Goal: Information Seeking & Learning: Learn about a topic

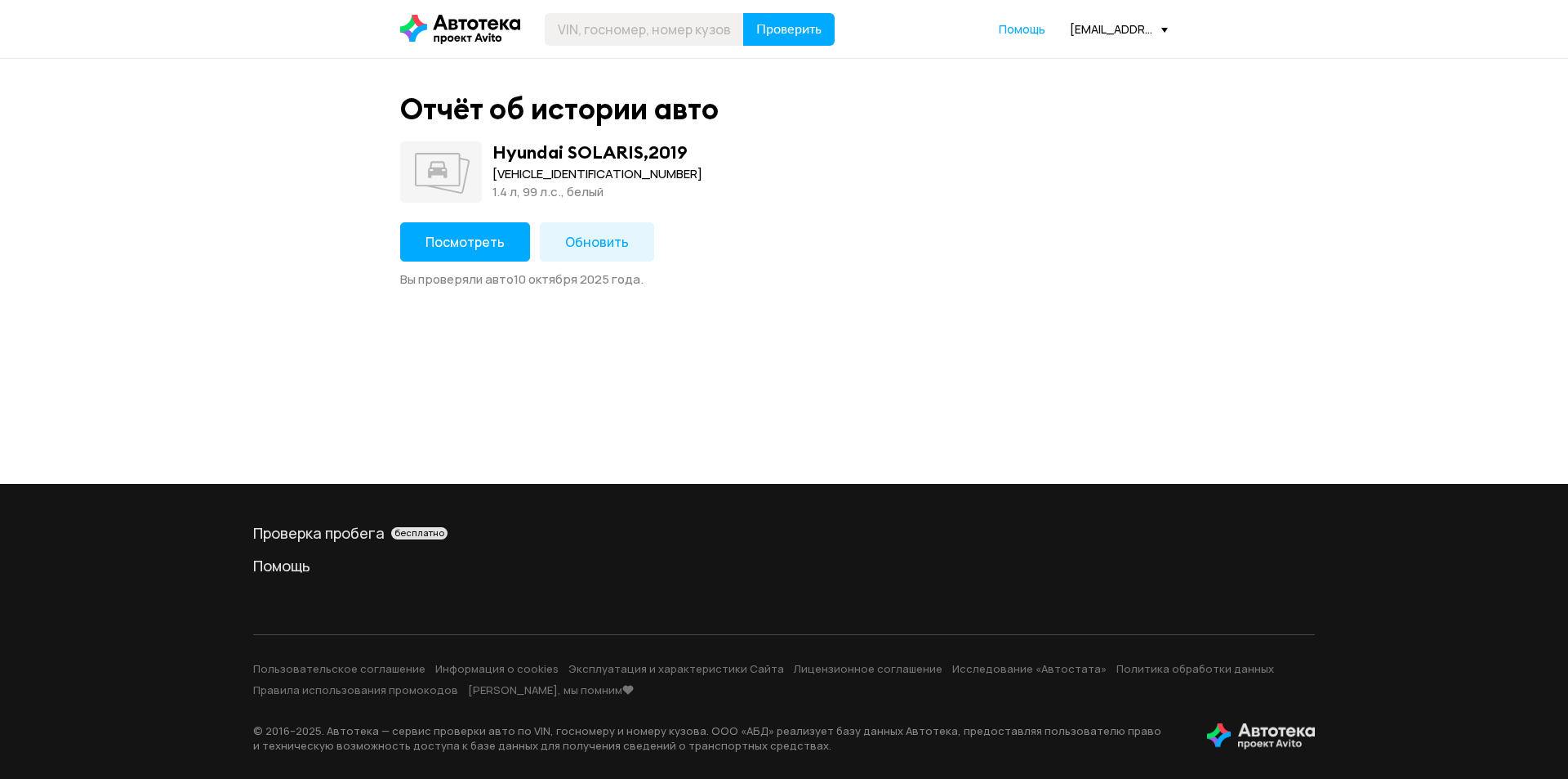
click at [443, 235] on span "Посмотреть" at bounding box center [465, 242] width 79 height 18
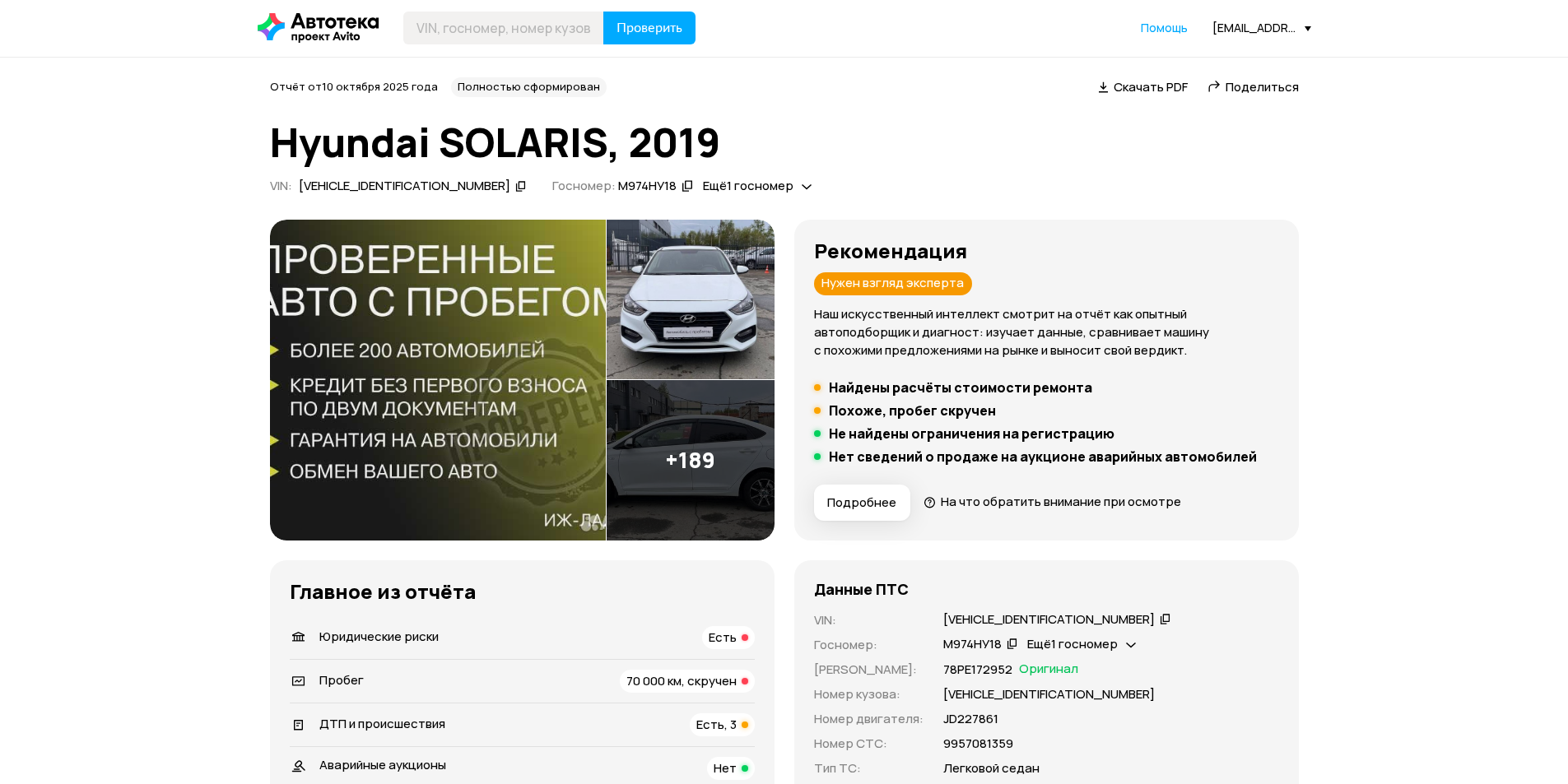
scroll to position [165, 0]
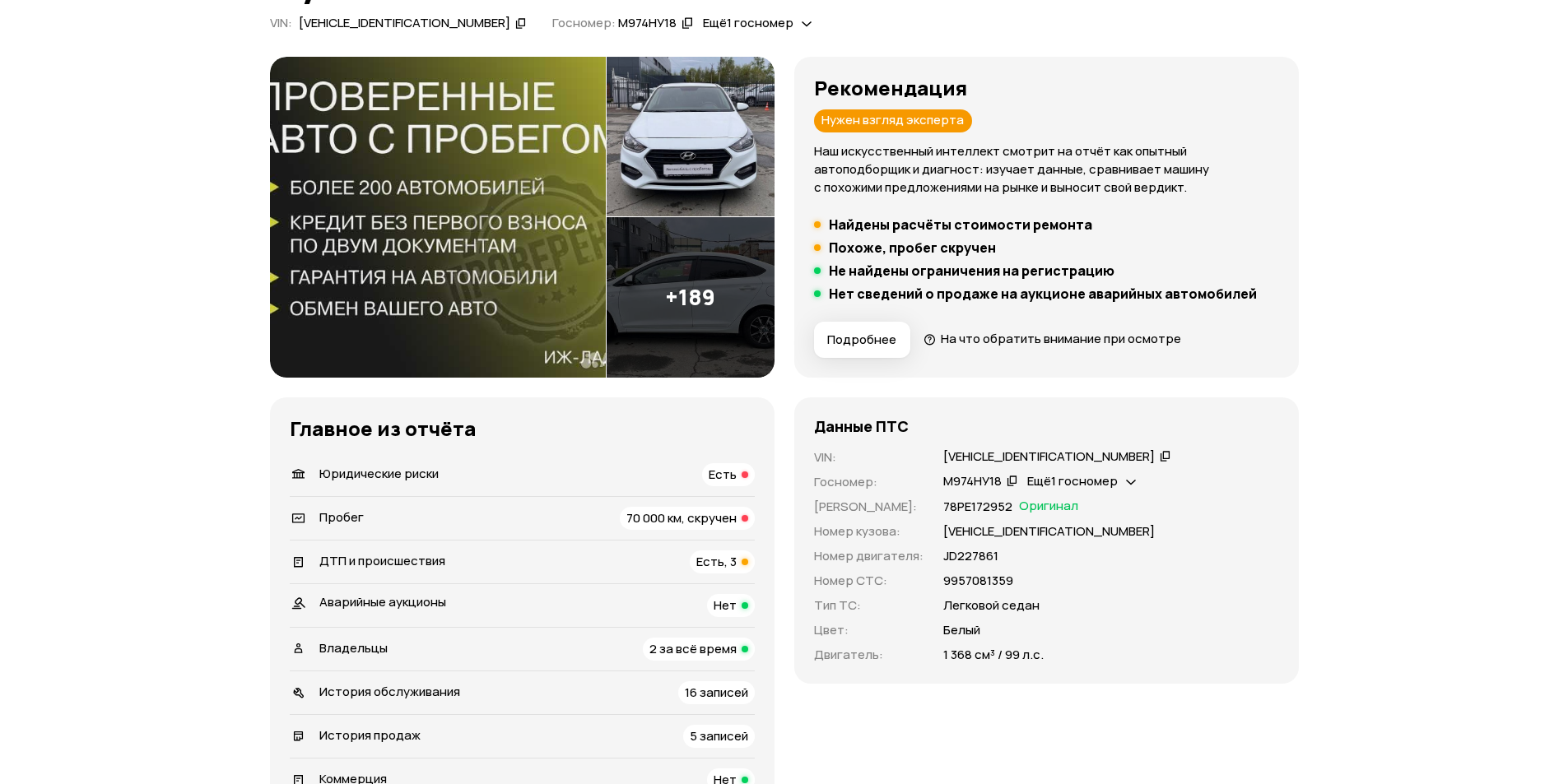
click at [870, 250] on h5 "Похоже, пробег скручен" at bounding box center [912, 248] width 167 height 17
click at [651, 521] on span "70 000 км, скручен" at bounding box center [681, 517] width 111 height 17
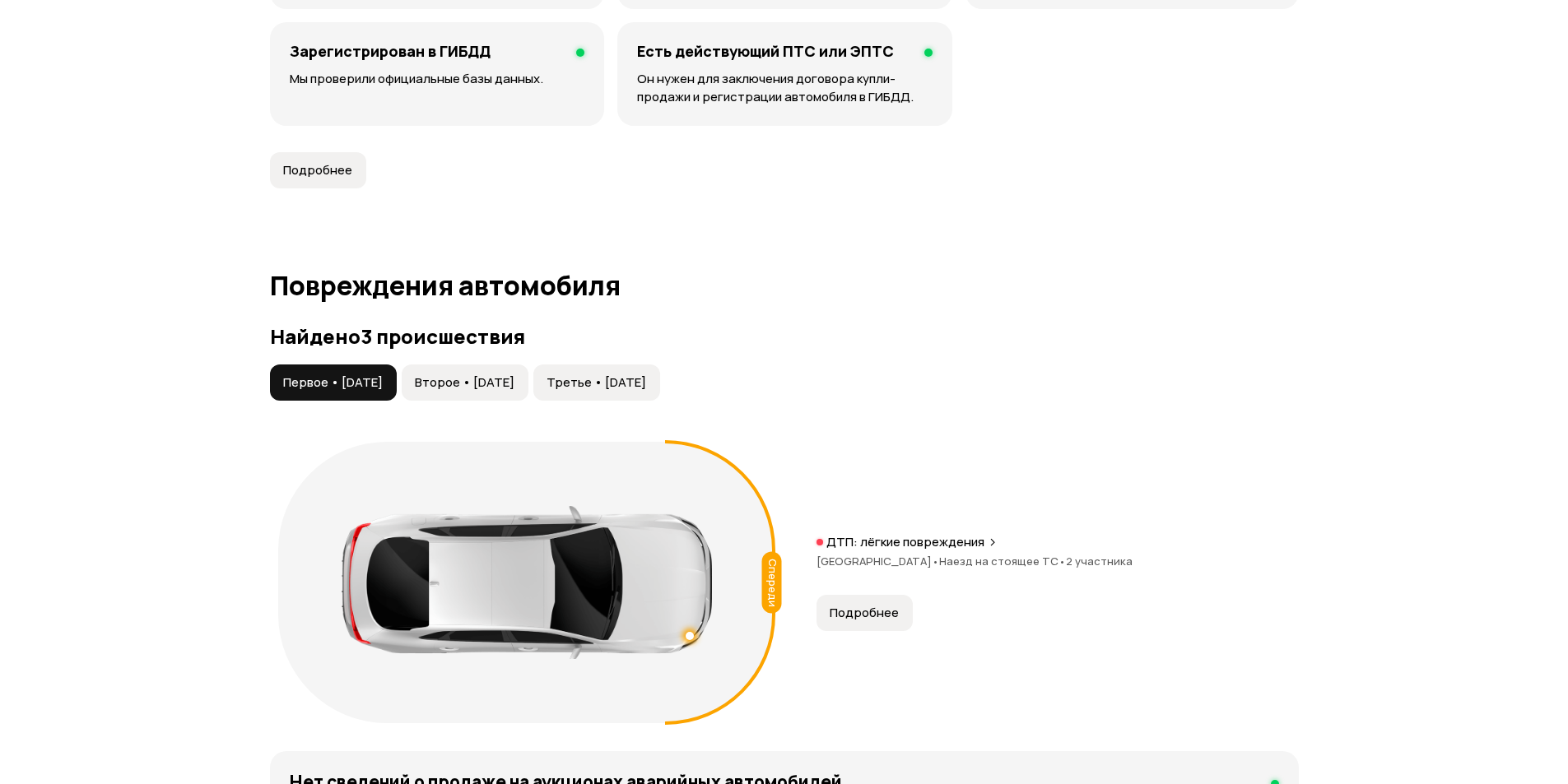
scroll to position [1405, 0]
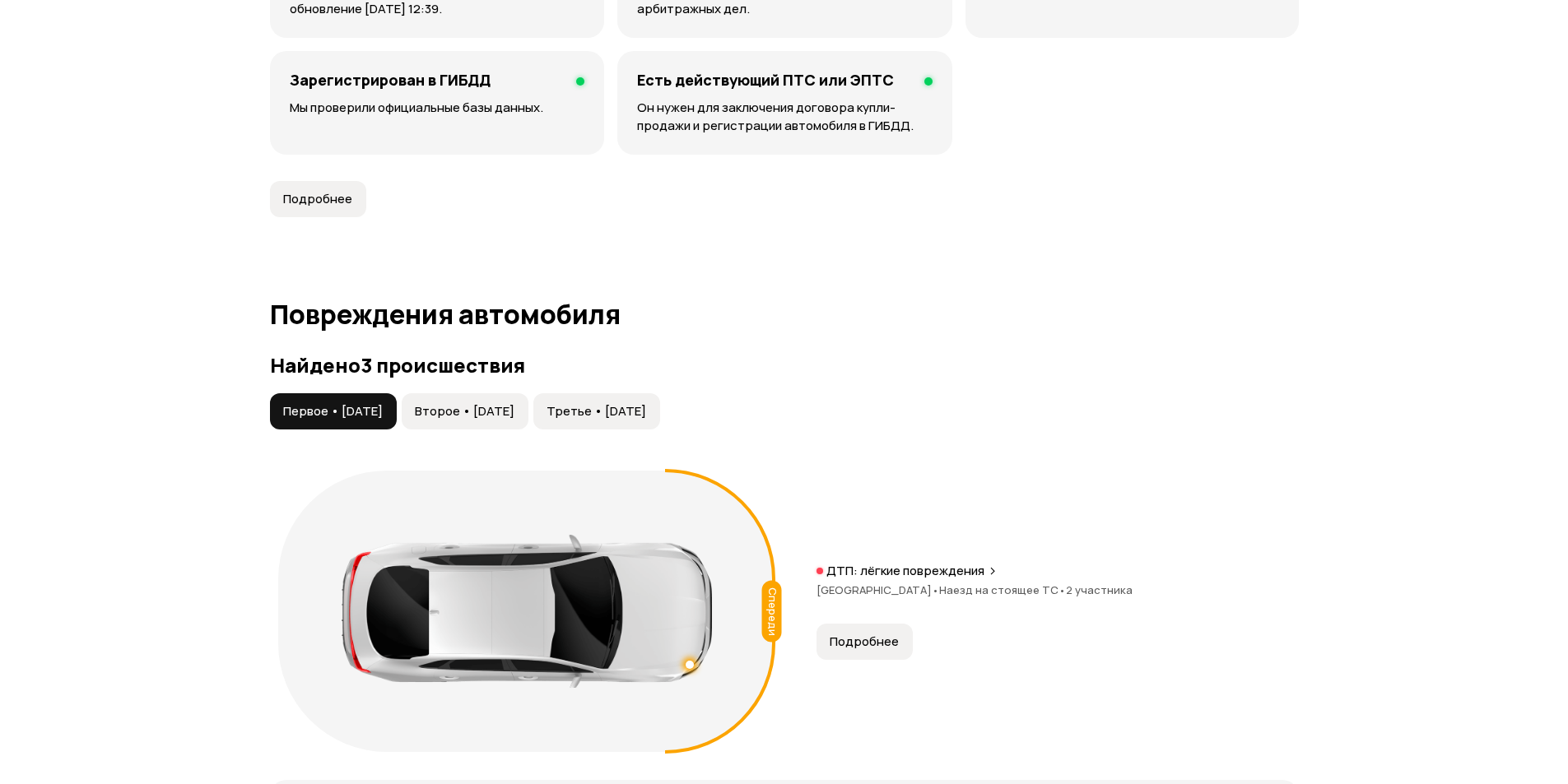
click at [514, 413] on span "Второе • [DATE]" at bounding box center [465, 412] width 100 height 17
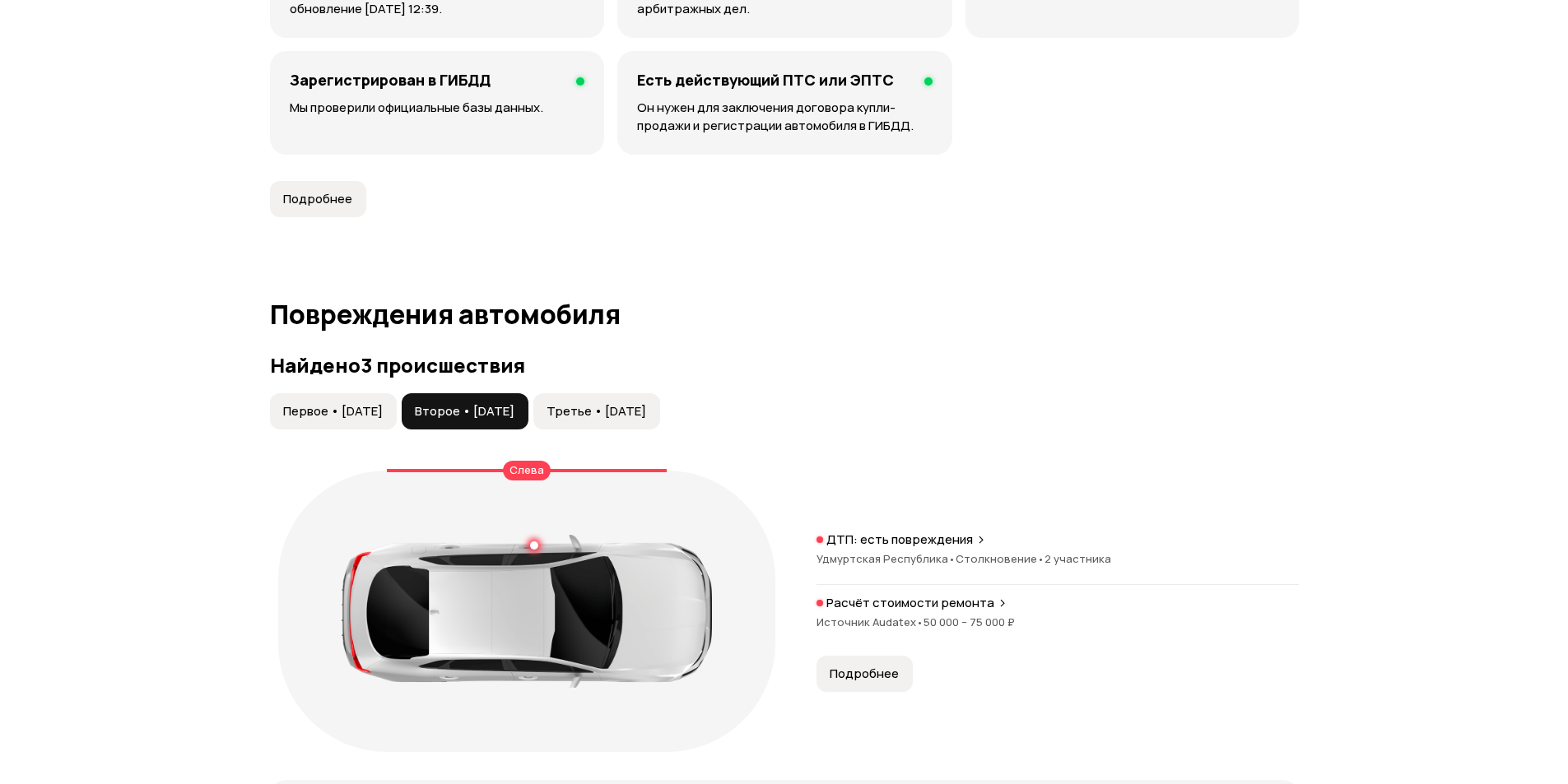
click at [642, 406] on span "Третье • [DATE]" at bounding box center [596, 412] width 100 height 17
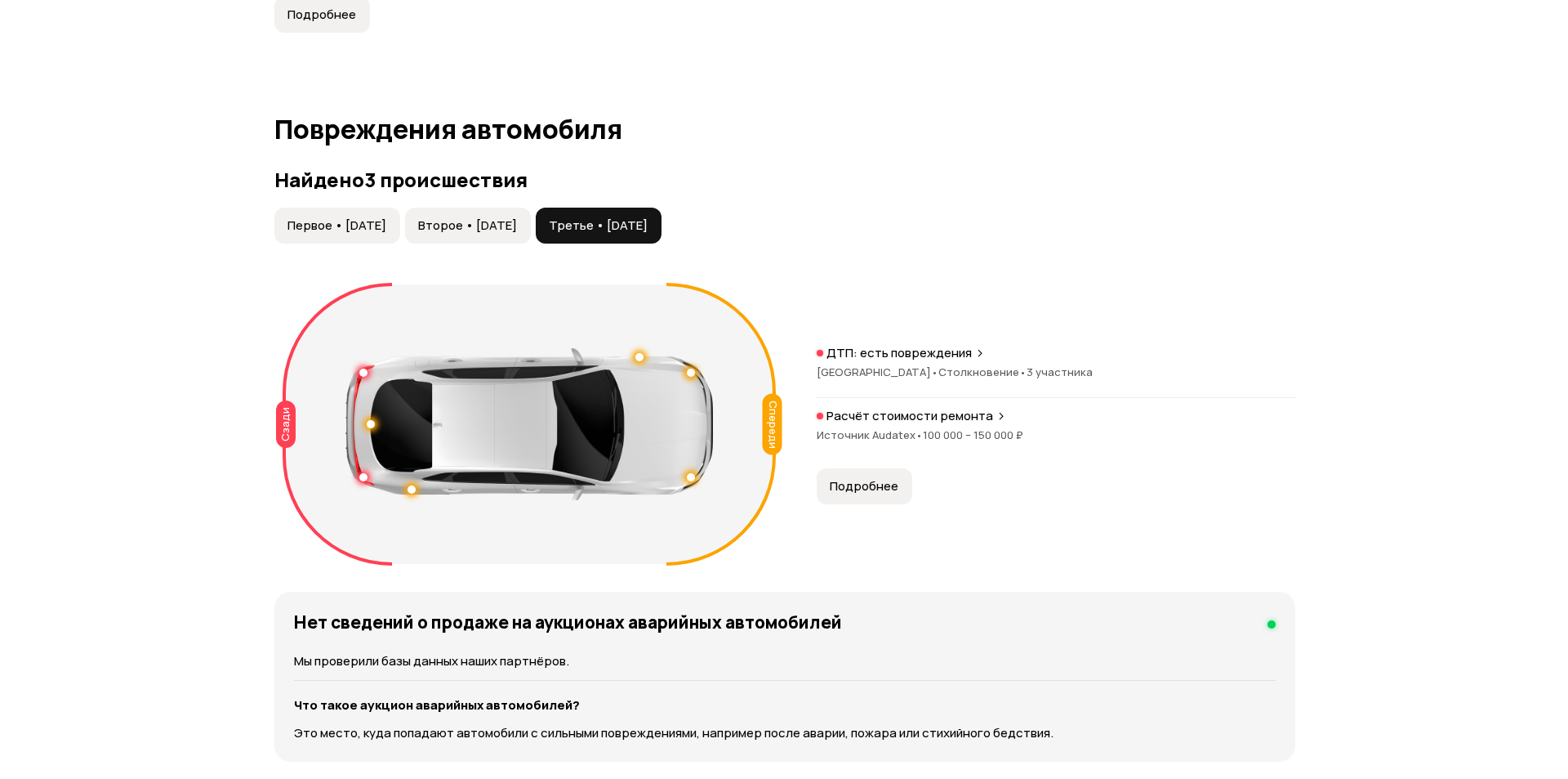
scroll to position [1635, 0]
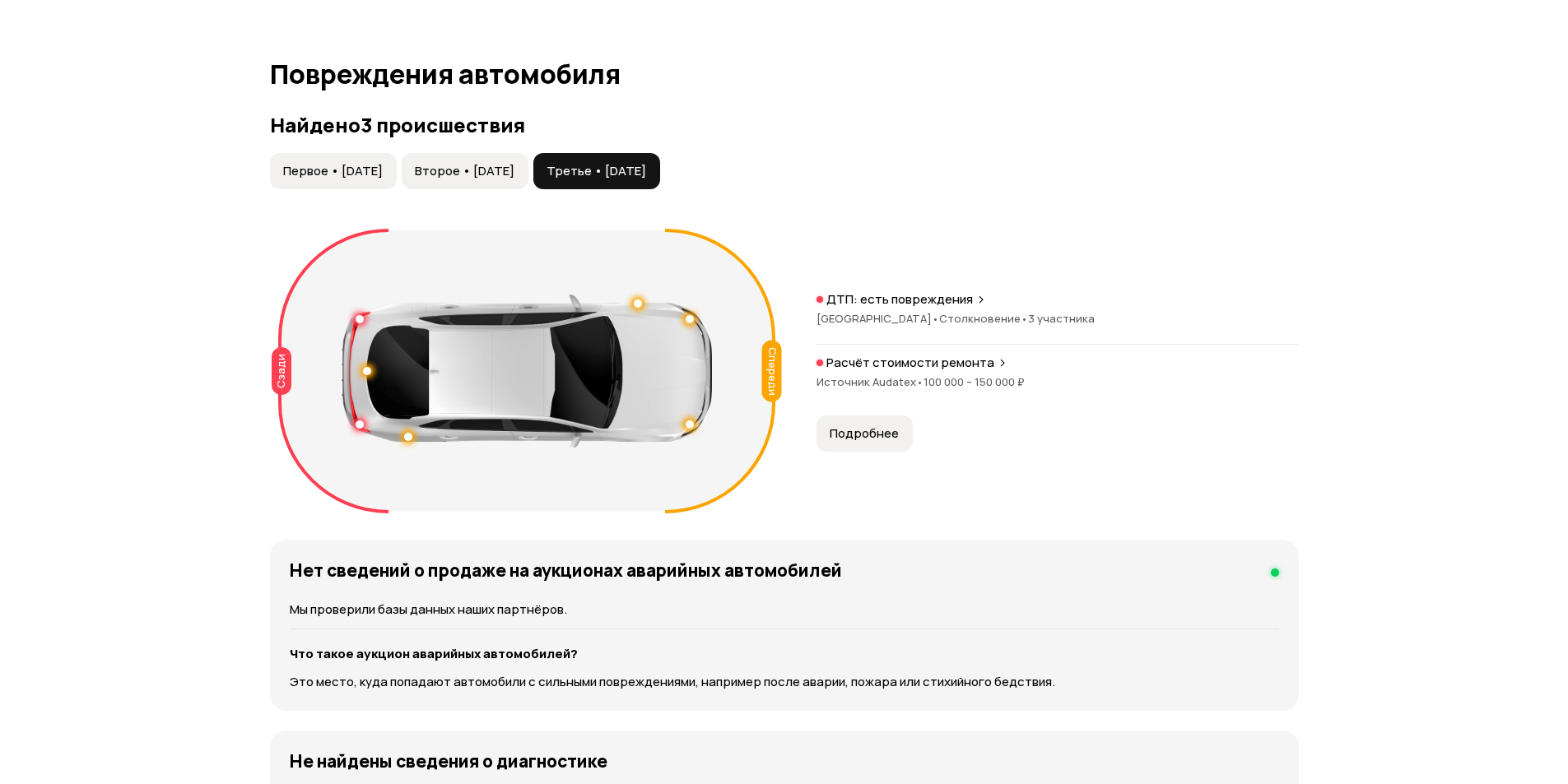
click at [872, 429] on span "Подробнее" at bounding box center [863, 433] width 69 height 17
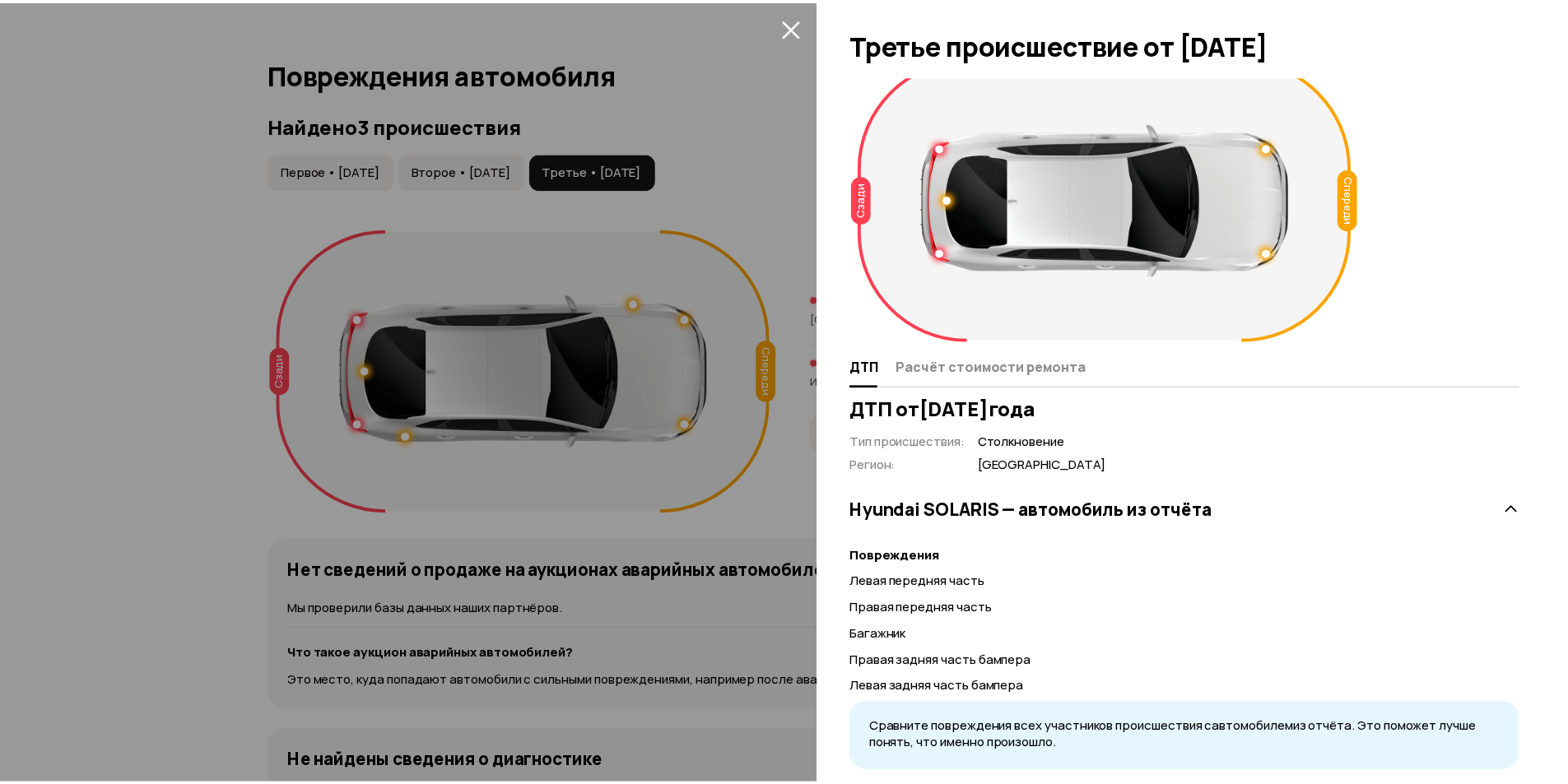
scroll to position [0, 0]
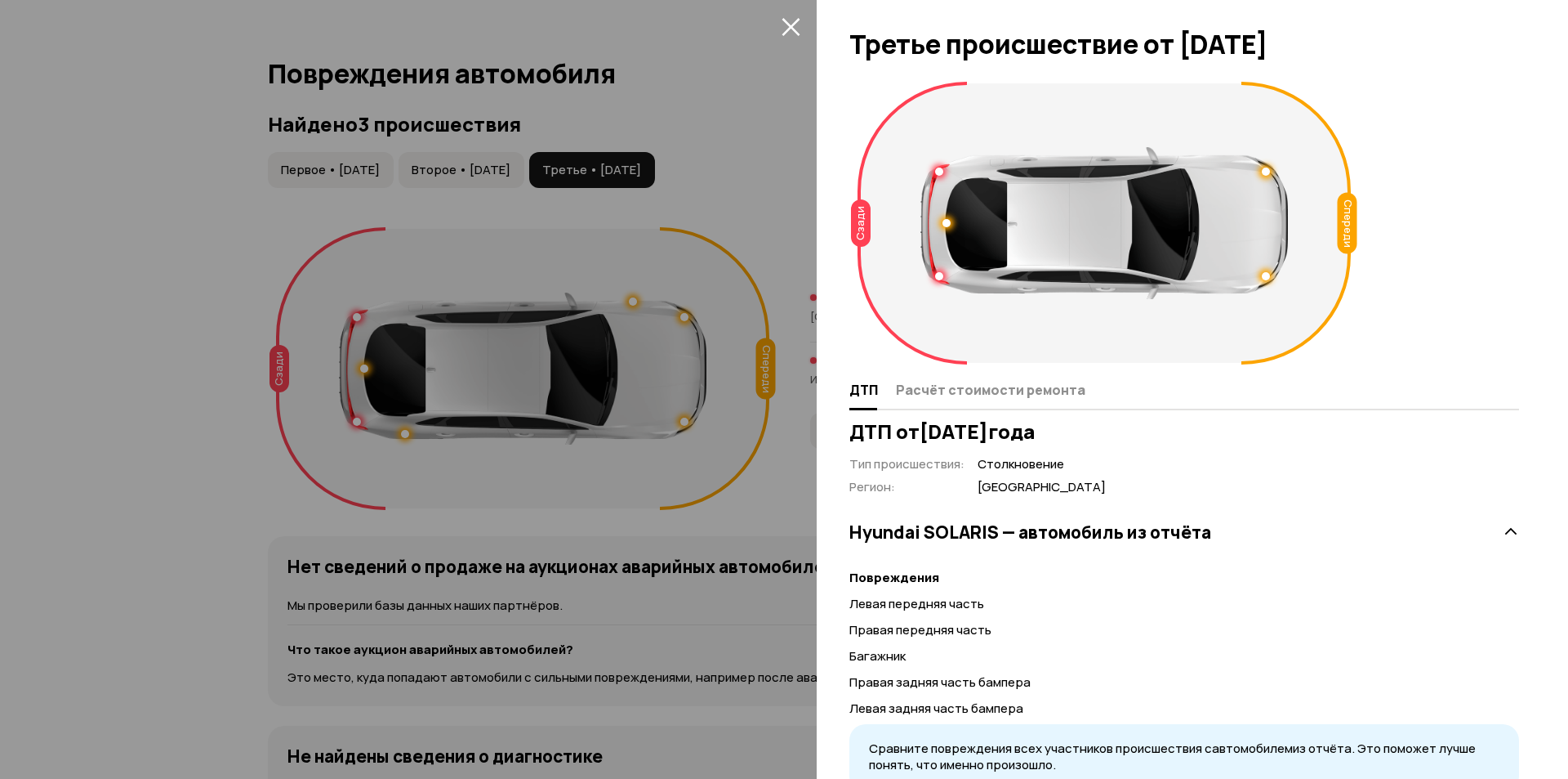
click at [791, 33] on icon "закрыть" at bounding box center [791, 26] width 19 height 19
